Goal: Find specific page/section: Find specific page/section

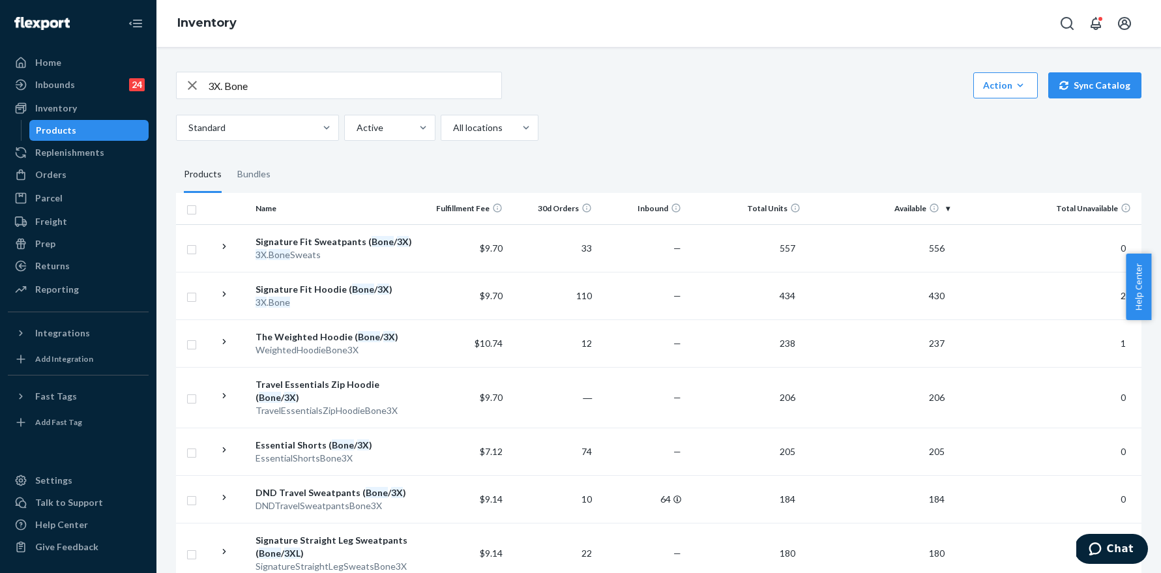
click at [282, 90] on input "3X. Bone" at bounding box center [354, 85] width 293 height 26
click at [635, 98] on div "3X. Bone Action Create product Create bundle Bulk create products Bulk update p…" at bounding box center [658, 85] width 965 height 27
click at [313, 87] on input "3X. Bone" at bounding box center [354, 85] width 293 height 26
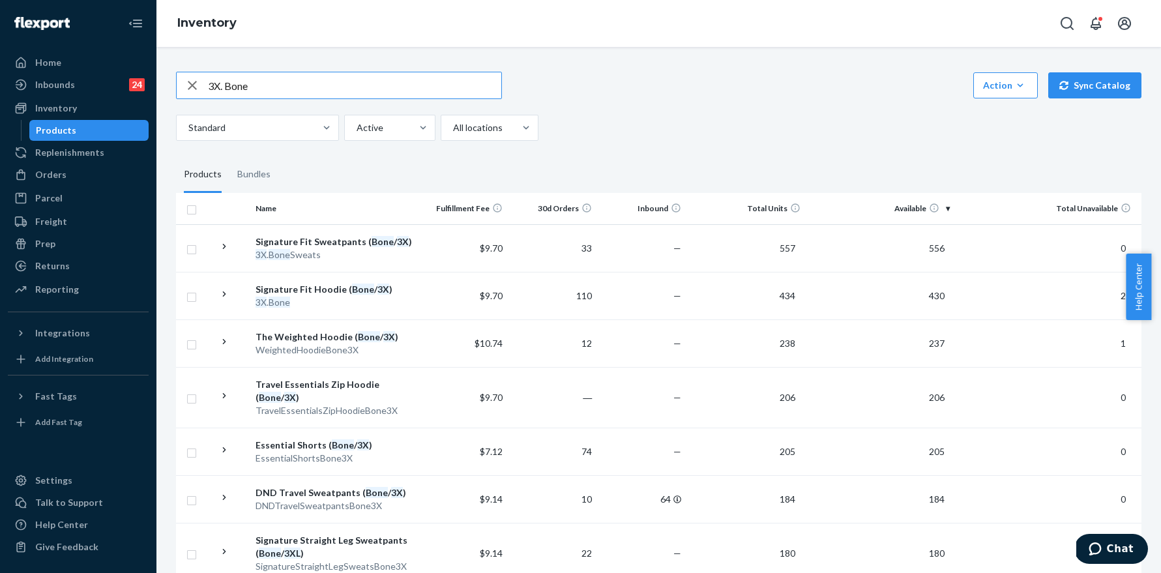
click at [313, 87] on input "3X. Bone" at bounding box center [354, 85] width 293 height 26
click at [580, 81] on div "Action Create product Create bundle Bulk create products Bulk update products B…" at bounding box center [658, 85] width 965 height 27
click at [282, 75] on input "text" at bounding box center [354, 85] width 293 height 26
paste input "3X. Bone"
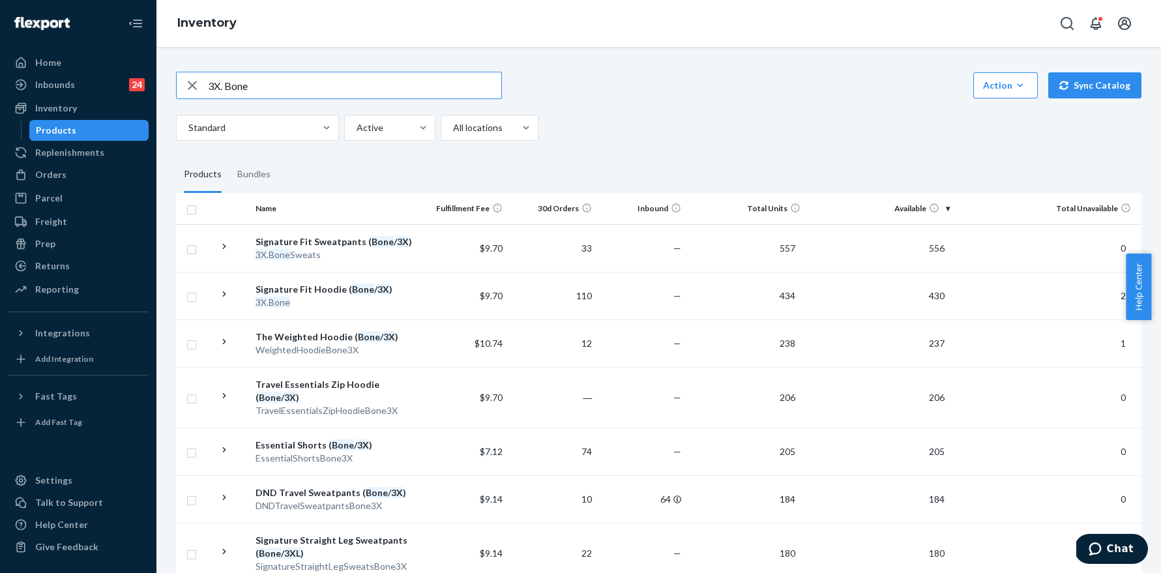
type input "3X. Bone"
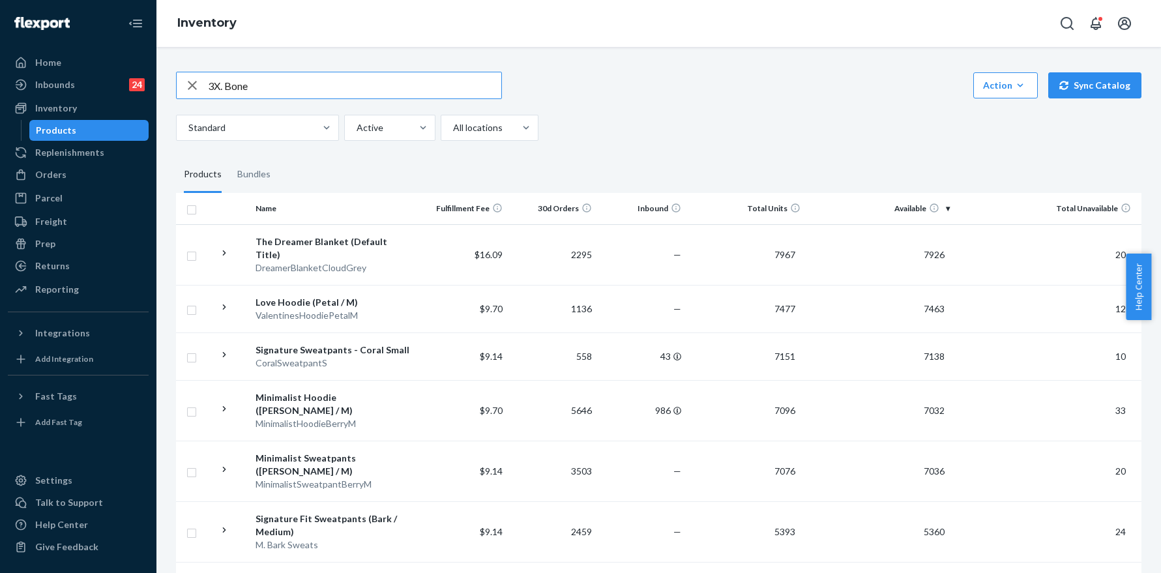
type input "3X. Bone"
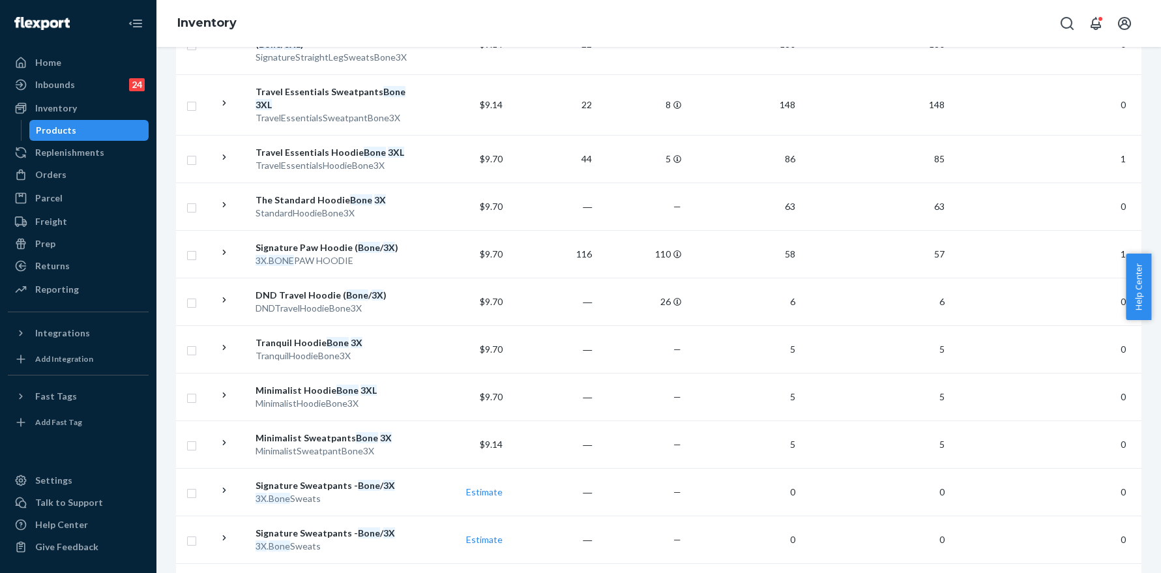
scroll to position [567, 0]
